Goal: Browse casually

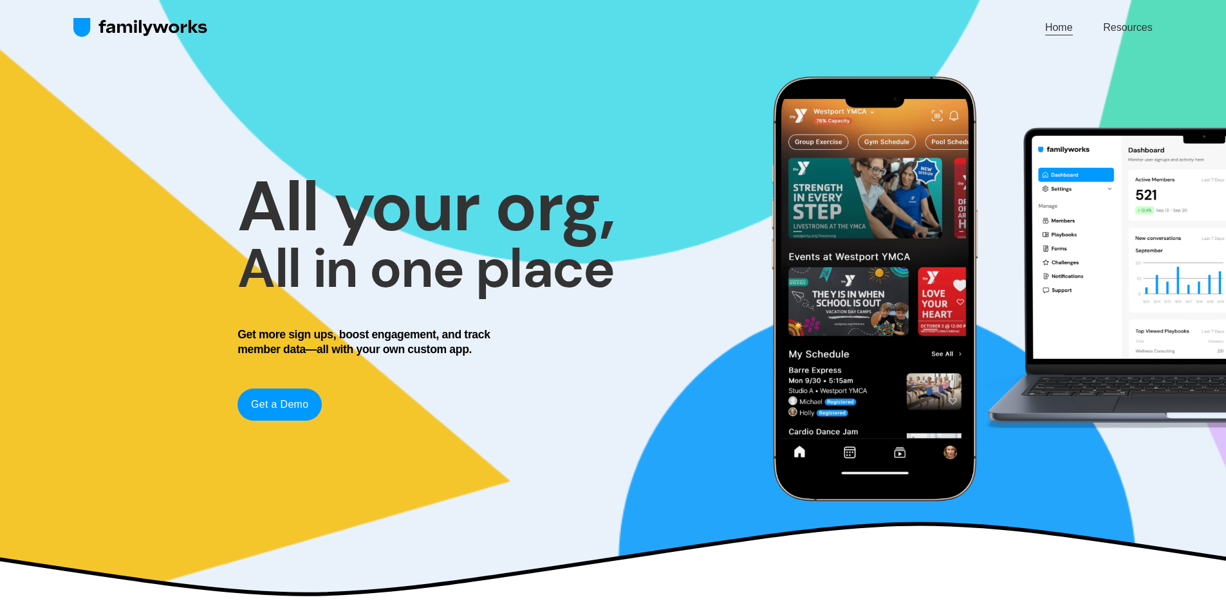
click at [290, 406] on link "Get a Demo" at bounding box center [280, 405] width 84 height 32
click at [1061, 28] on link "Home" at bounding box center [1059, 27] width 28 height 17
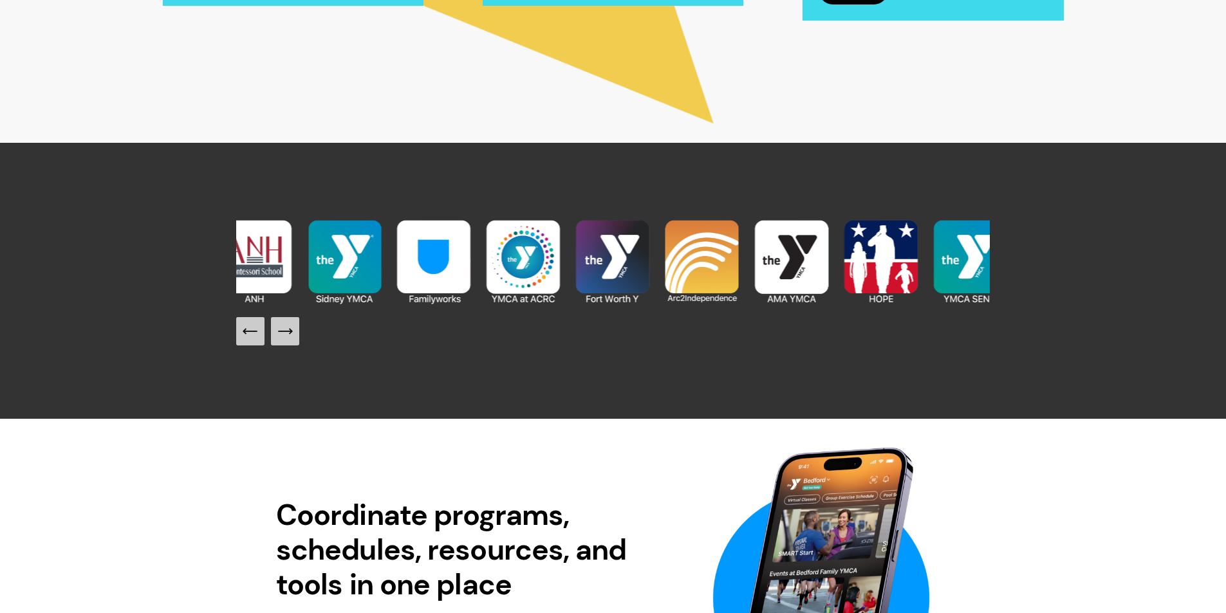
scroll to position [1352, 0]
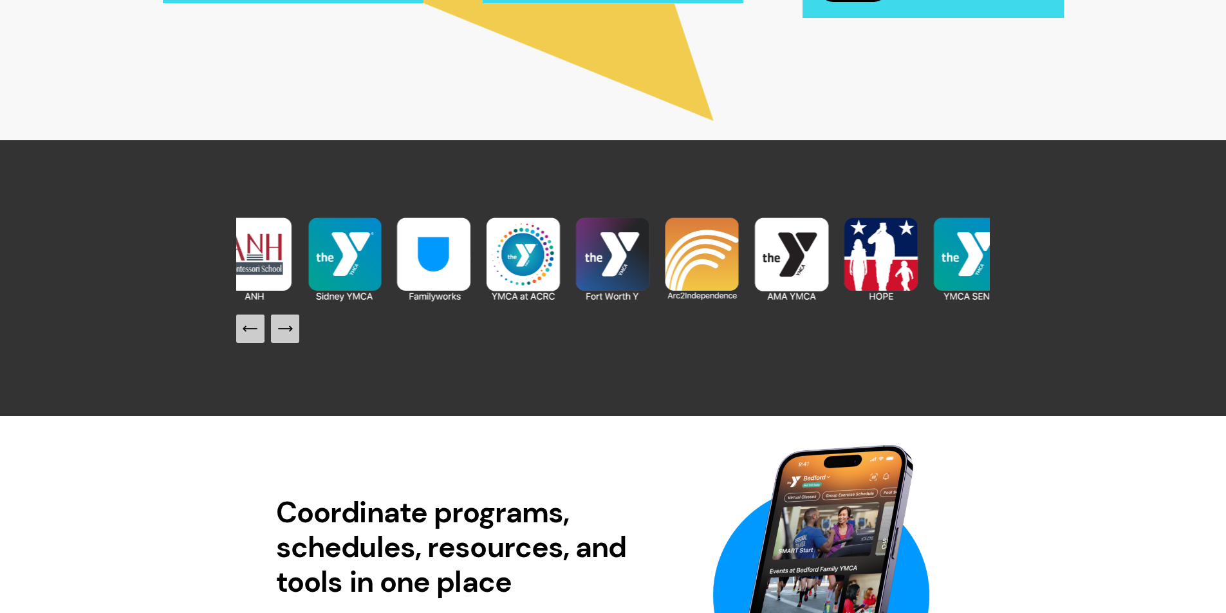
click at [277, 330] on icon "Next Slide" at bounding box center [285, 329] width 18 height 18
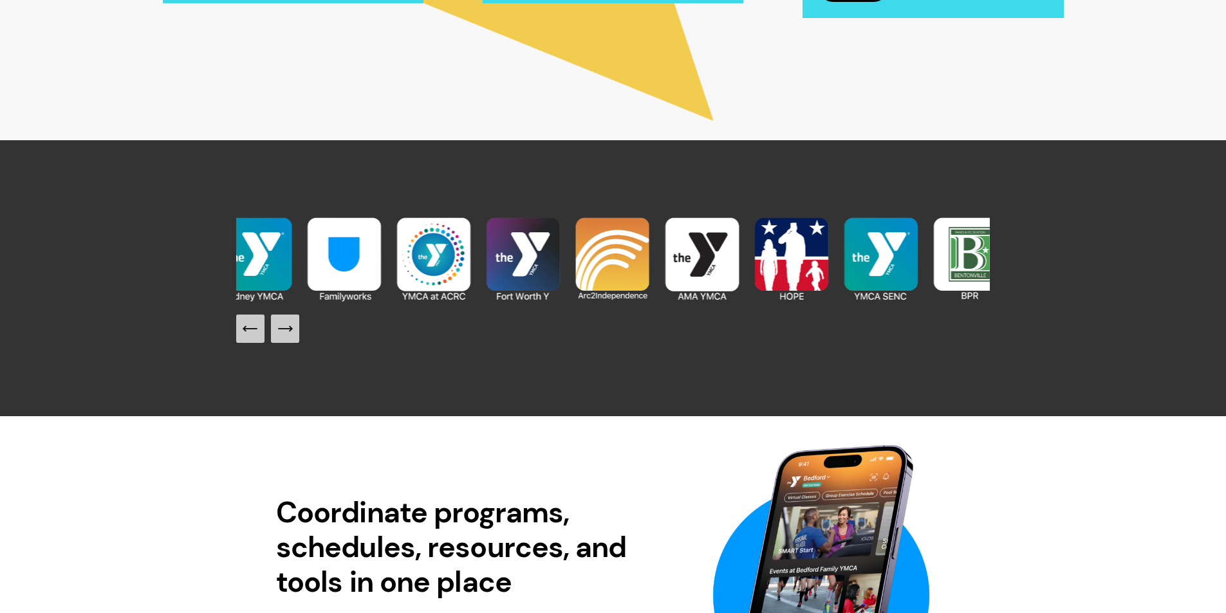
click at [277, 330] on icon "Next Slide" at bounding box center [285, 329] width 18 height 18
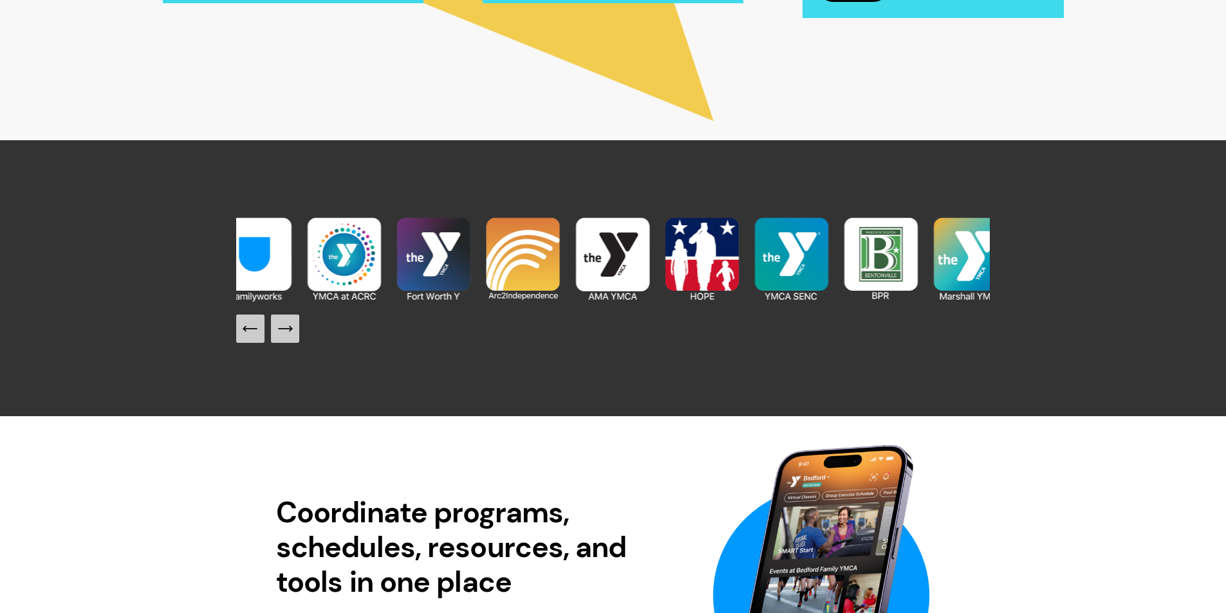
click at [277, 330] on icon "Next Slide" at bounding box center [285, 329] width 18 height 18
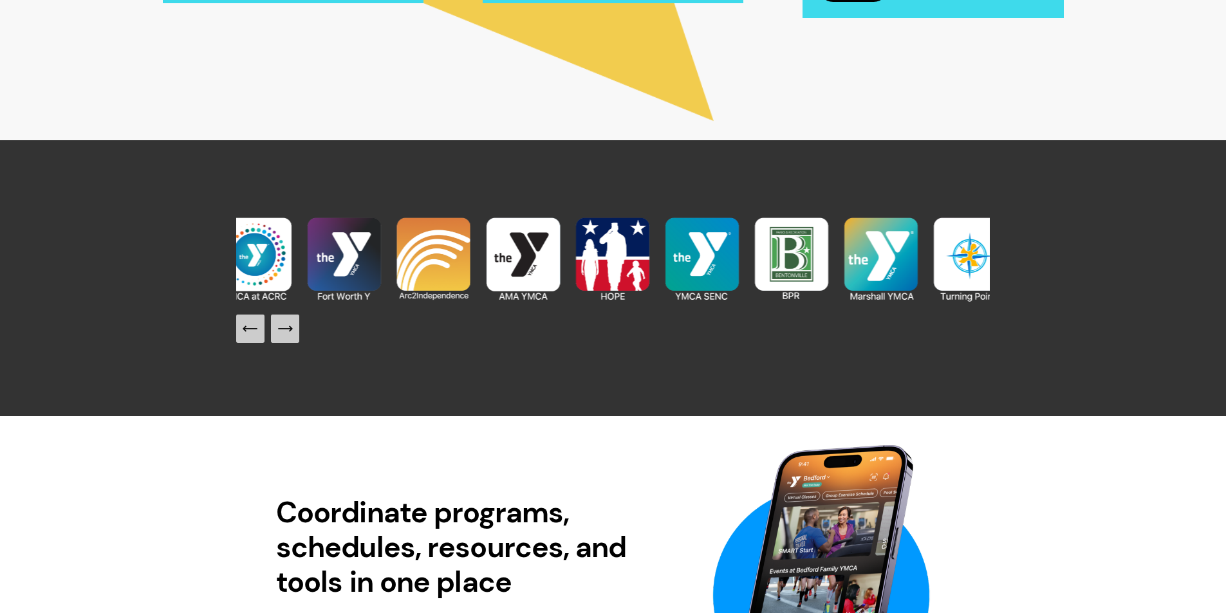
click at [277, 330] on icon "Next Slide" at bounding box center [285, 329] width 18 height 18
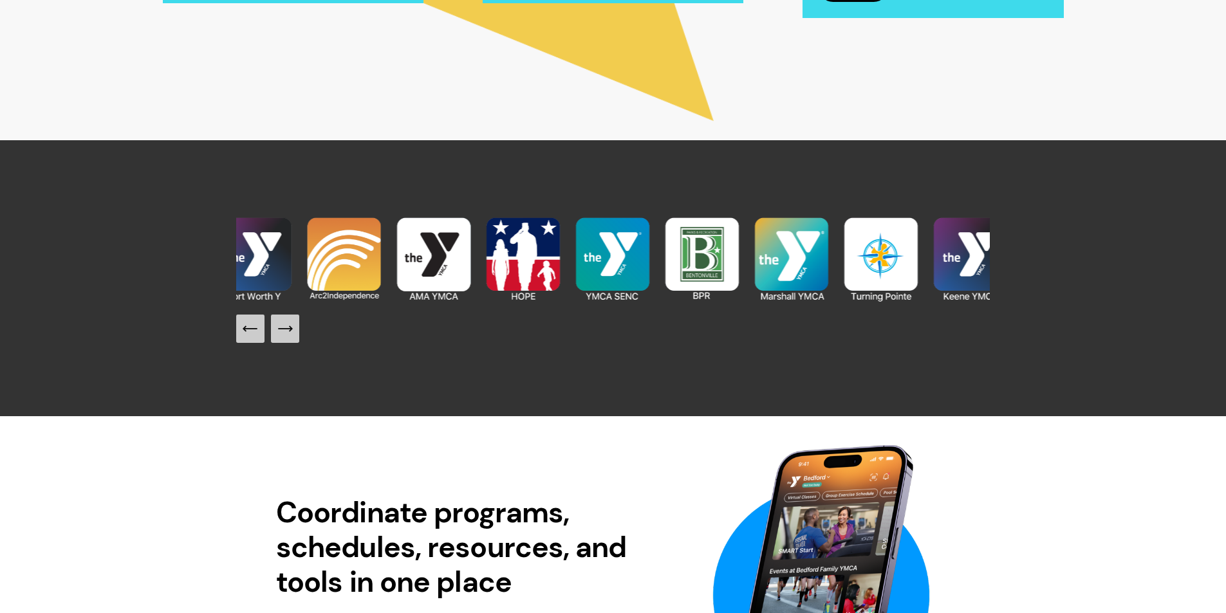
click at [277, 330] on icon "Next Slide" at bounding box center [285, 329] width 18 height 18
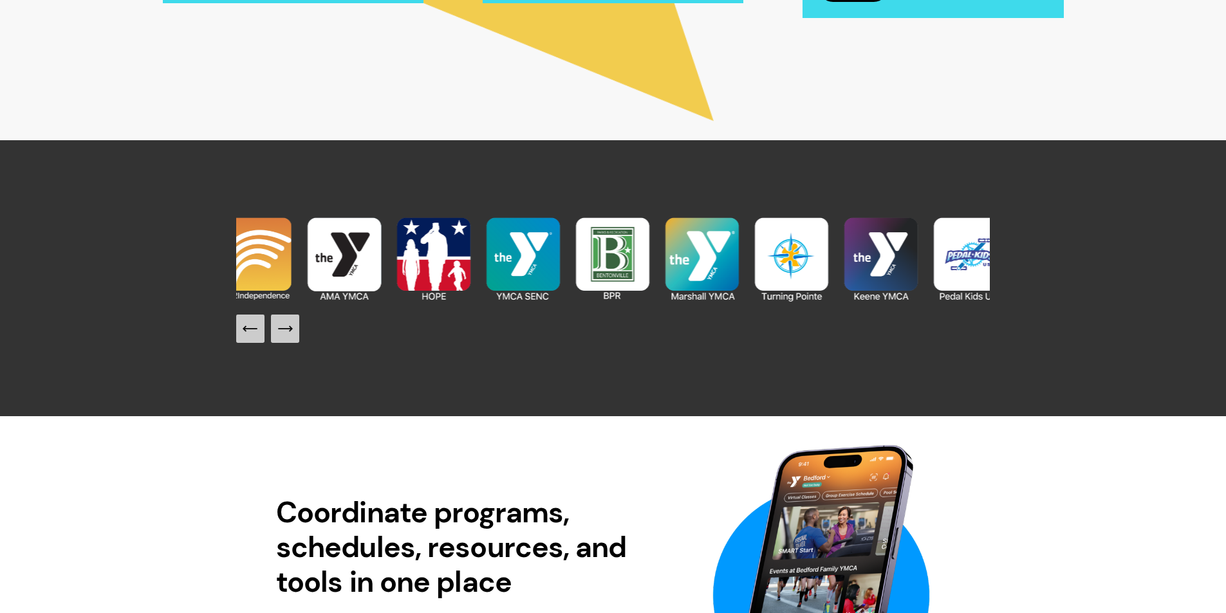
click at [277, 330] on icon "Next Slide" at bounding box center [285, 329] width 18 height 18
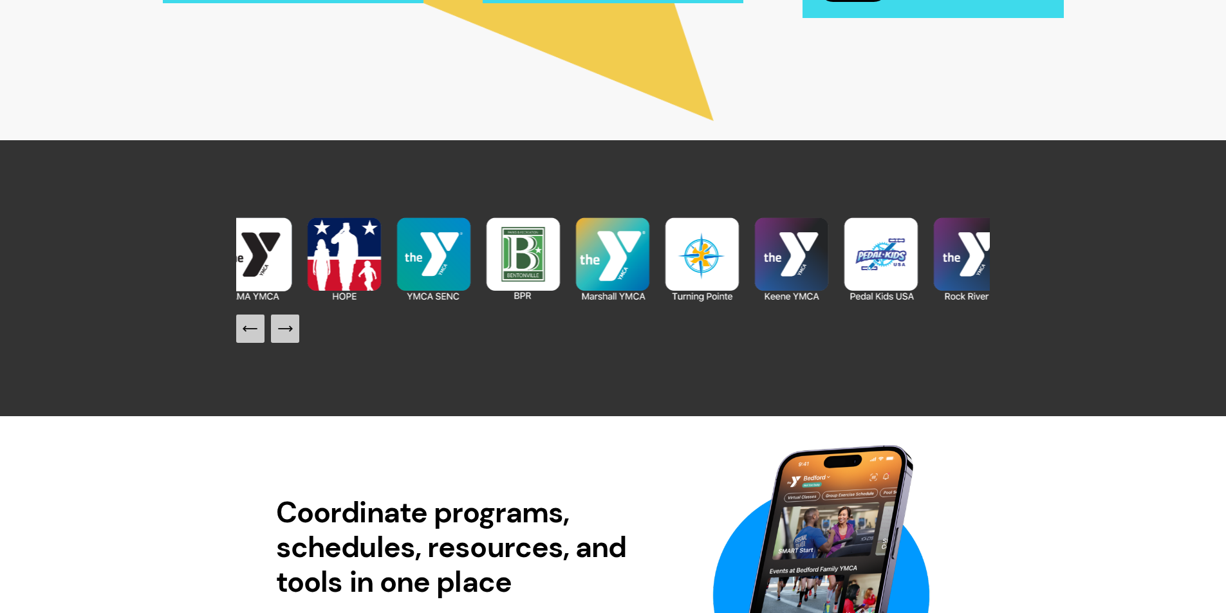
click at [277, 330] on icon "Next Slide" at bounding box center [285, 329] width 18 height 18
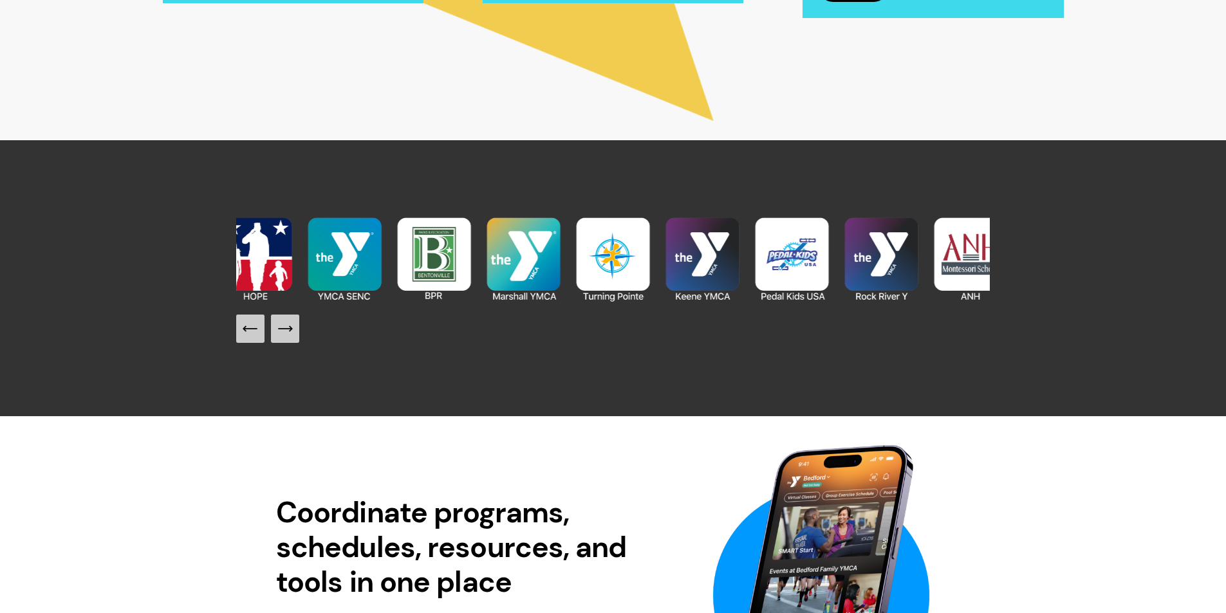
click at [277, 330] on icon "Next Slide" at bounding box center [285, 329] width 18 height 18
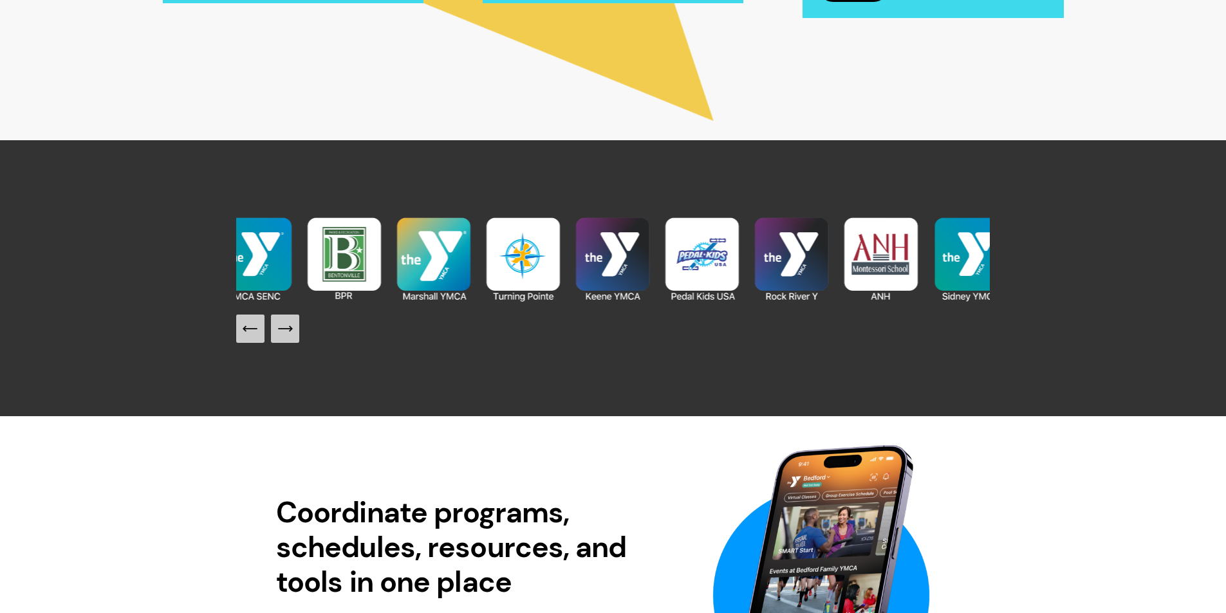
click at [277, 330] on icon "Next Slide" at bounding box center [285, 329] width 18 height 18
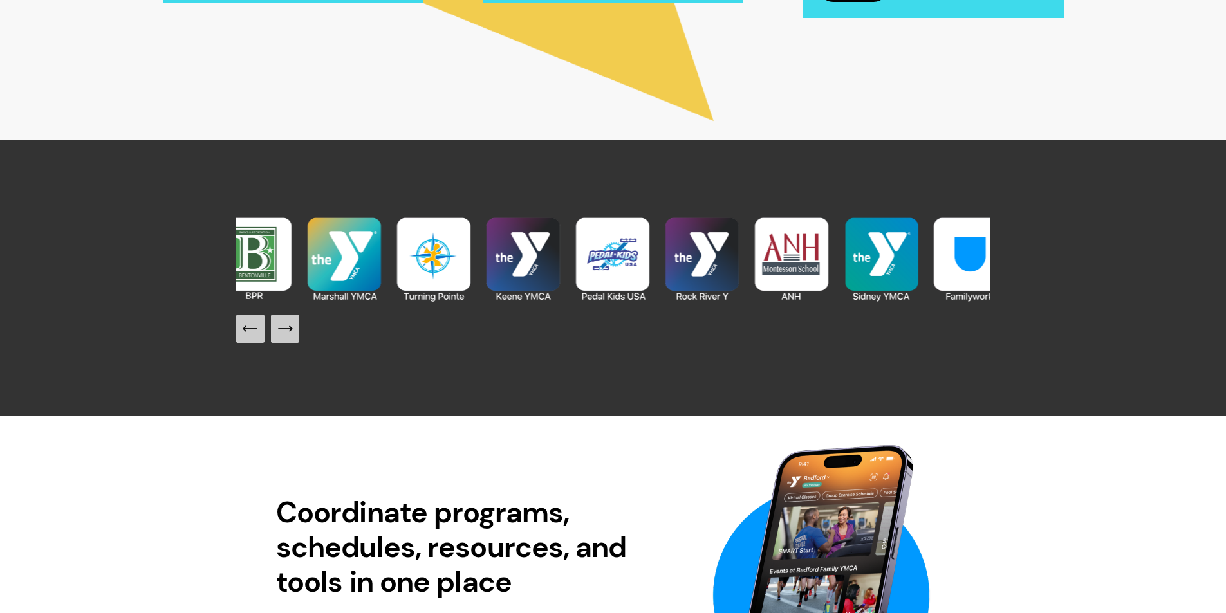
click at [277, 330] on icon "Next Slide" at bounding box center [285, 329] width 18 height 18
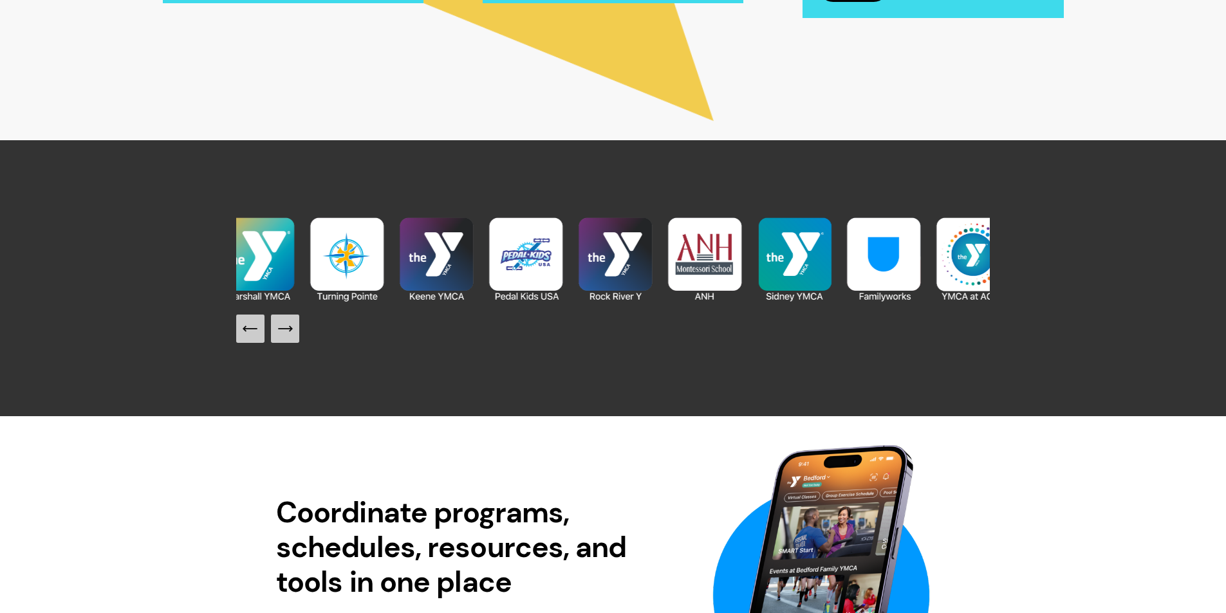
click at [277, 330] on icon "Next Slide" at bounding box center [285, 329] width 18 height 18
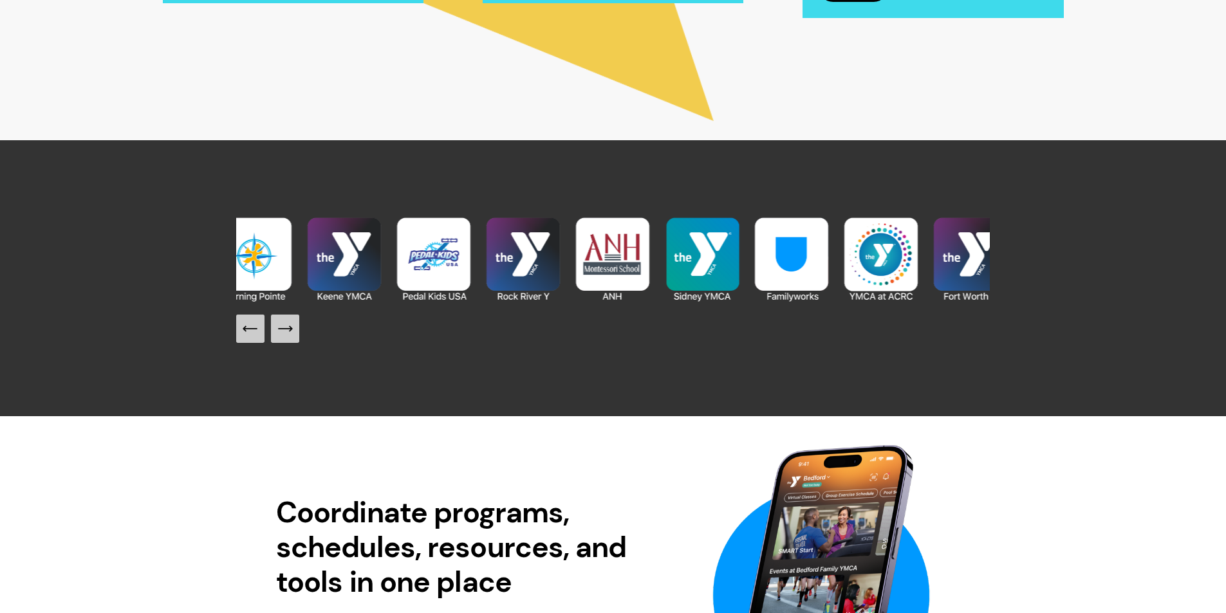
click at [277, 330] on icon "Next Slide" at bounding box center [285, 329] width 18 height 18
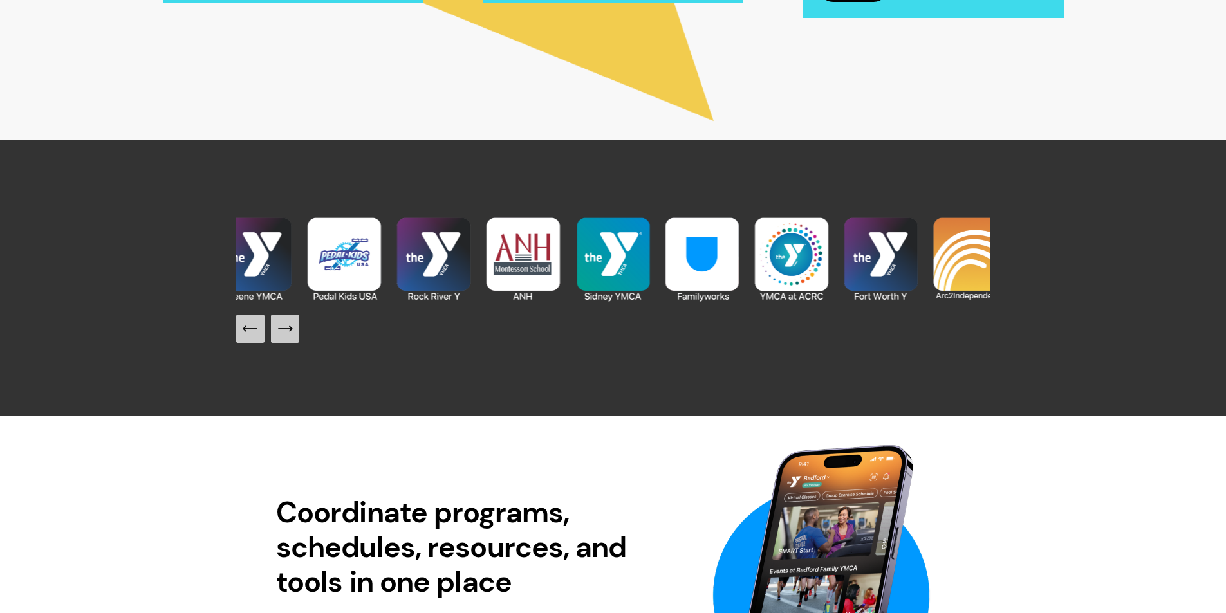
click at [277, 330] on icon "Next Slide" at bounding box center [285, 329] width 18 height 18
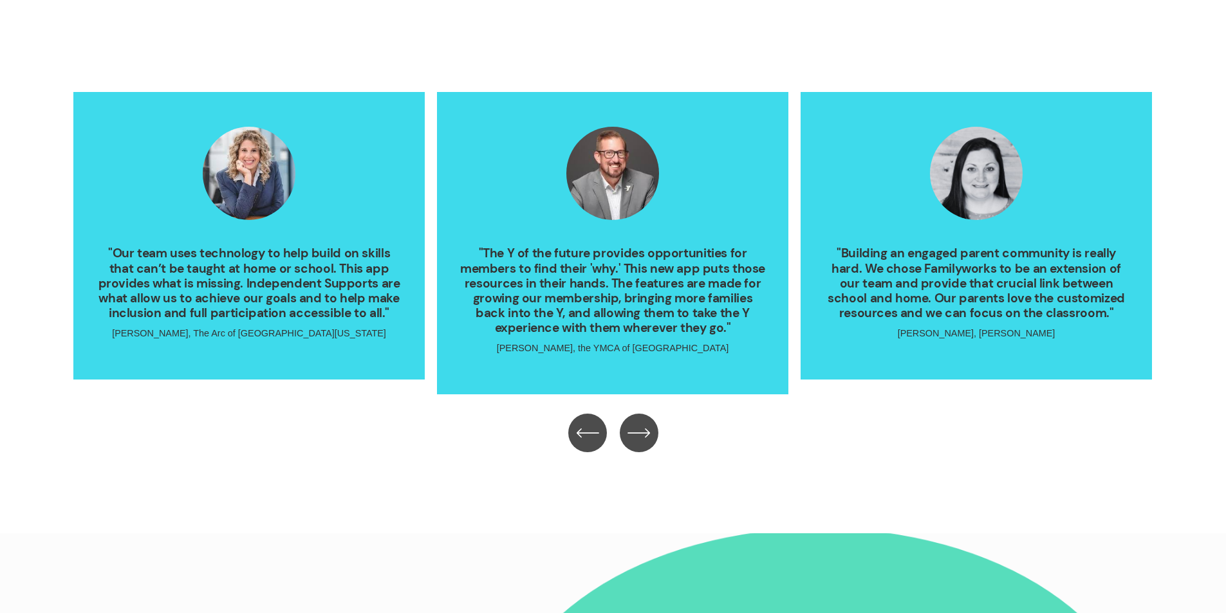
scroll to position [2897, 0]
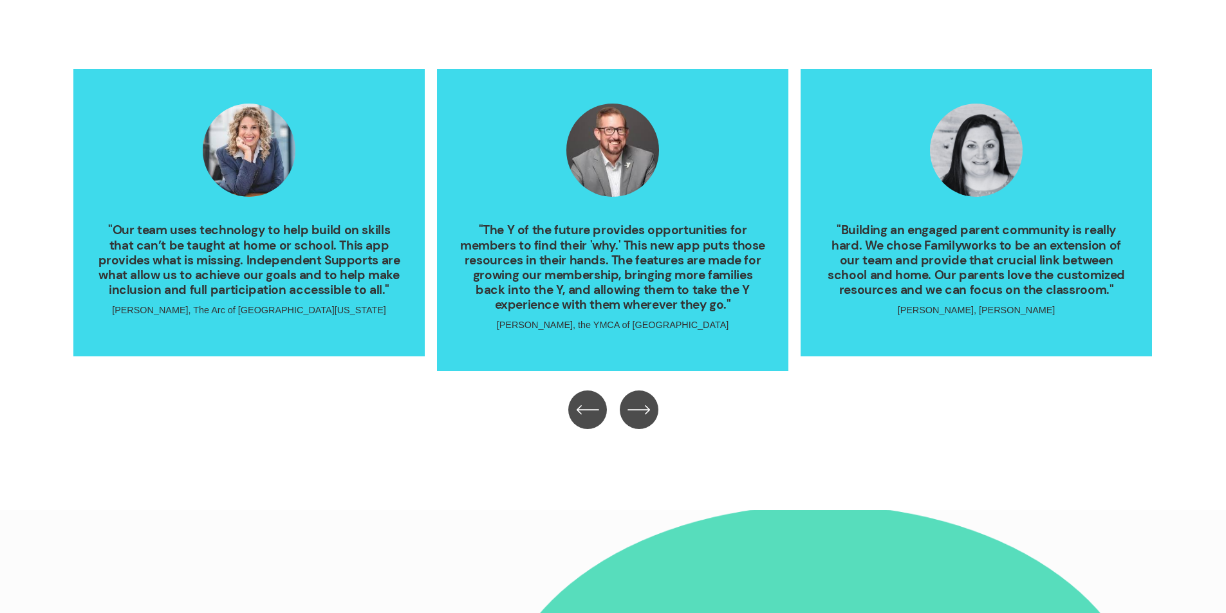
click at [642, 409] on icon "\a \a \a Next\a \a" at bounding box center [639, 409] width 23 height 23
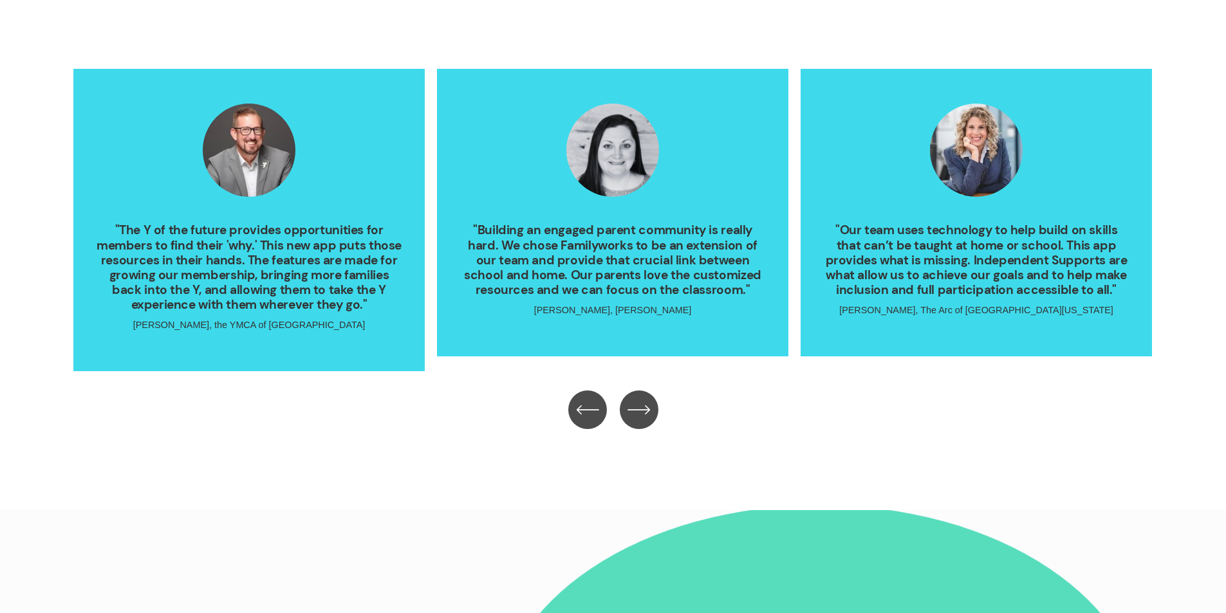
click at [642, 409] on icon "\a \a \a Next\a \a" at bounding box center [639, 409] width 23 height 23
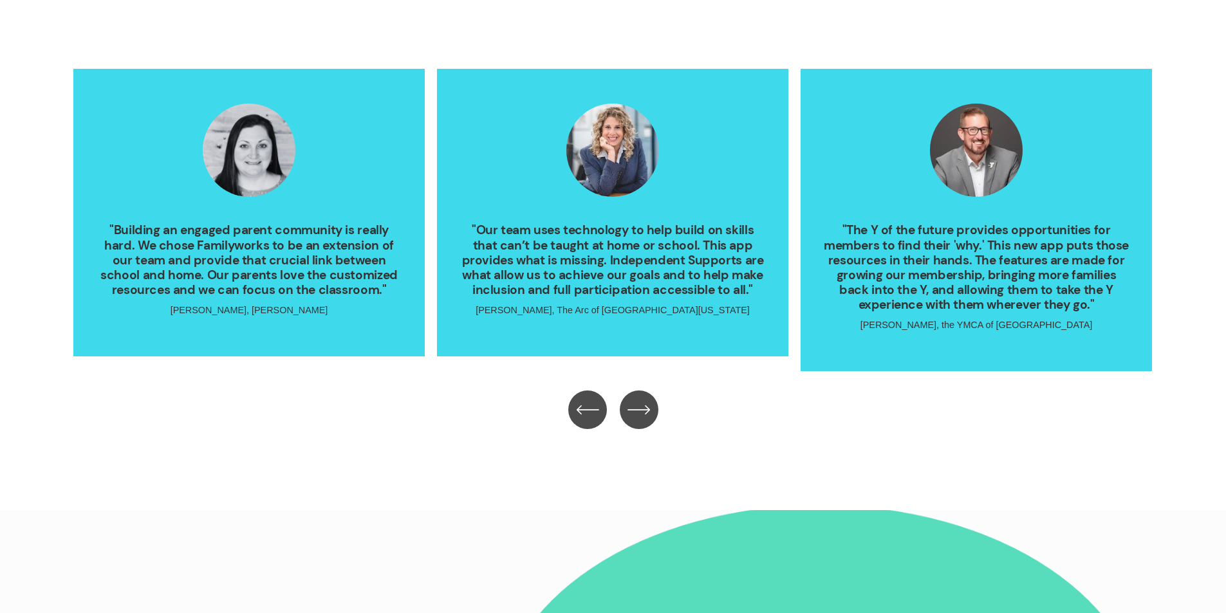
click at [642, 409] on icon "\a \a \a Next\a \a" at bounding box center [639, 409] width 23 height 23
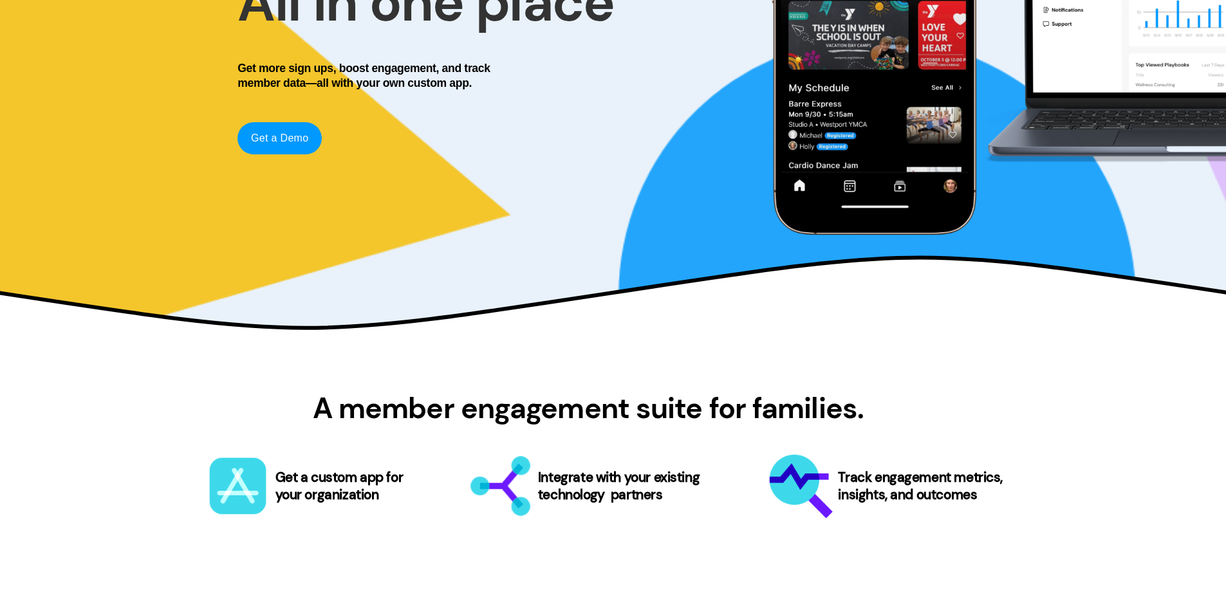
scroll to position [0, 0]
